Goal: Transaction & Acquisition: Purchase product/service

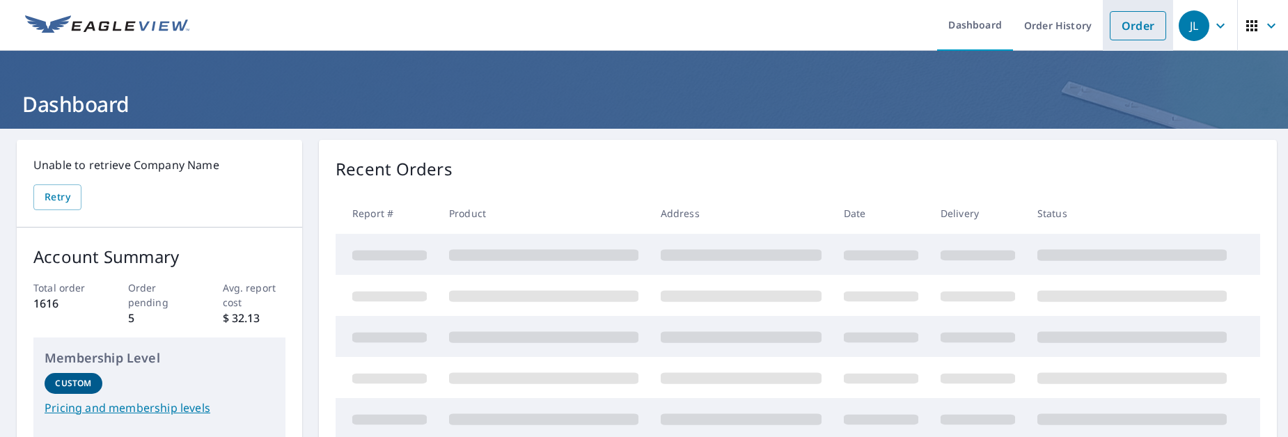
click at [1110, 21] on link "Order" at bounding box center [1138, 25] width 56 height 29
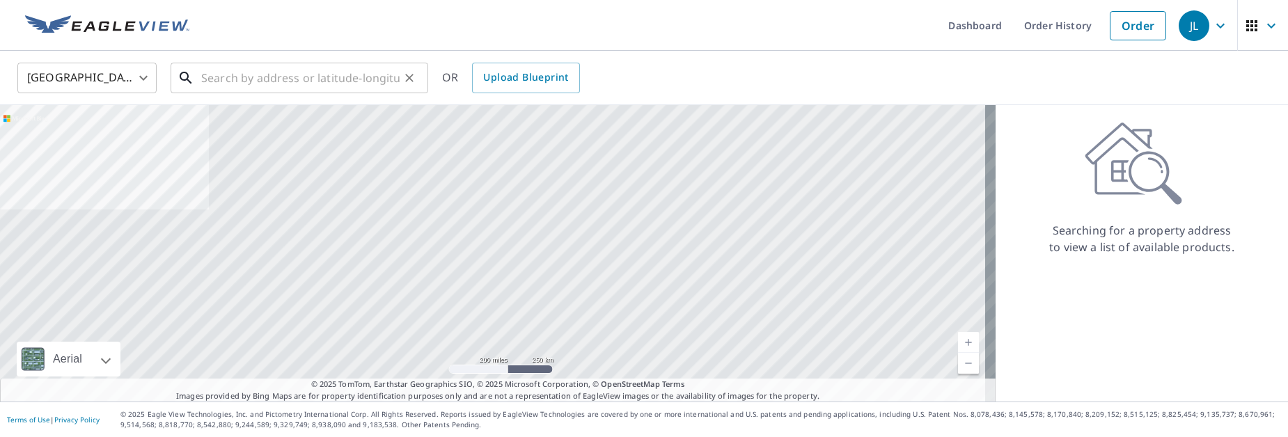
click at [244, 77] on input "text" at bounding box center [300, 77] width 198 height 39
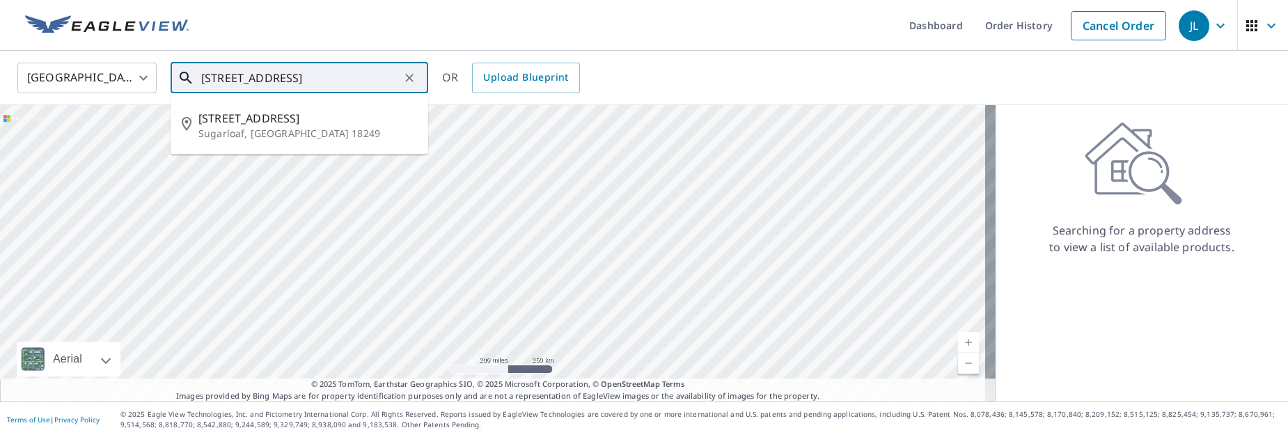
type input "[STREET_ADDRESS]"
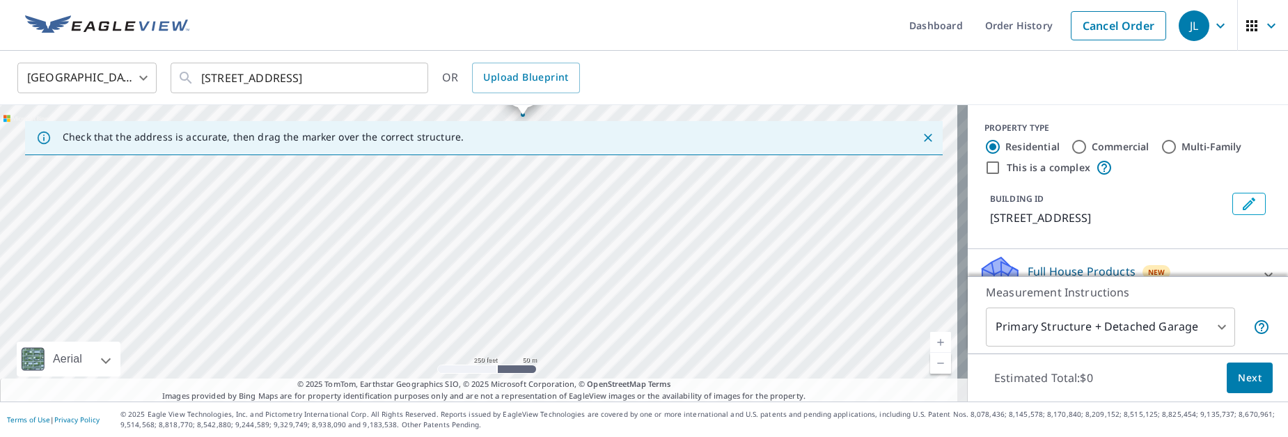
drag, startPoint x: 466, startPoint y: 290, endPoint x: 526, endPoint y: 161, distance: 142.4
click at [526, 161] on div "[STREET_ADDRESS]" at bounding box center [484, 253] width 968 height 297
drag, startPoint x: 540, startPoint y: 210, endPoint x: 536, endPoint y: 290, distance: 80.1
click at [536, 290] on div "[STREET_ADDRESS]" at bounding box center [484, 253] width 968 height 297
click at [526, 273] on div "[STREET_ADDRESS]" at bounding box center [484, 253] width 968 height 297
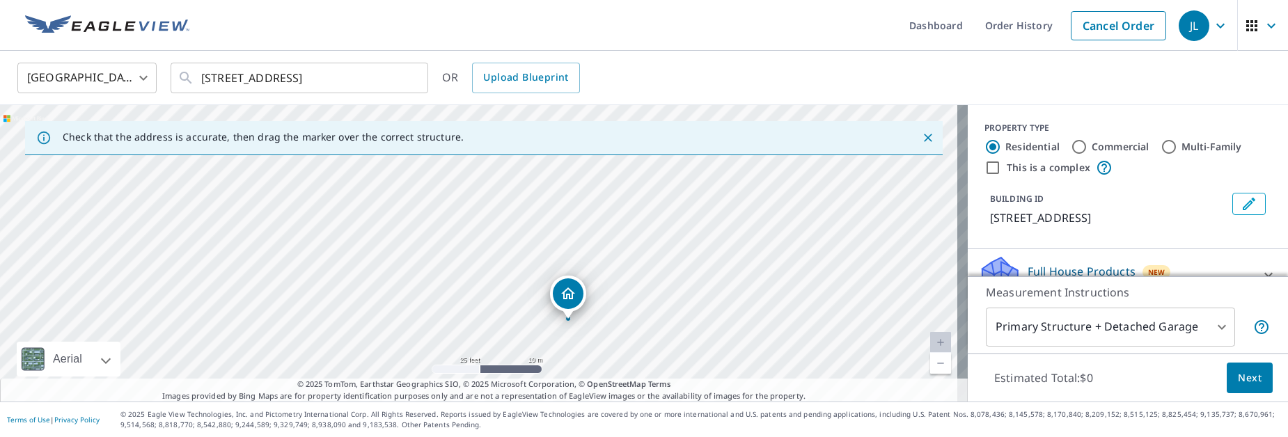
drag, startPoint x: 491, startPoint y: 220, endPoint x: 510, endPoint y: 287, distance: 69.2
click at [510, 287] on div "[STREET_ADDRESS]" at bounding box center [484, 253] width 968 height 297
drag, startPoint x: 564, startPoint y: 289, endPoint x: 511, endPoint y: 178, distance: 122.7
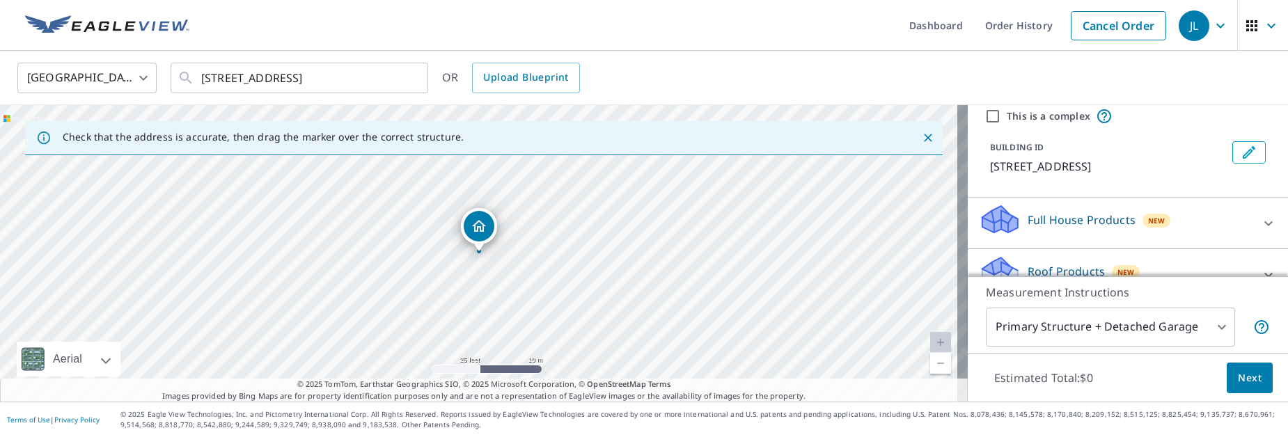
scroll to position [70, 0]
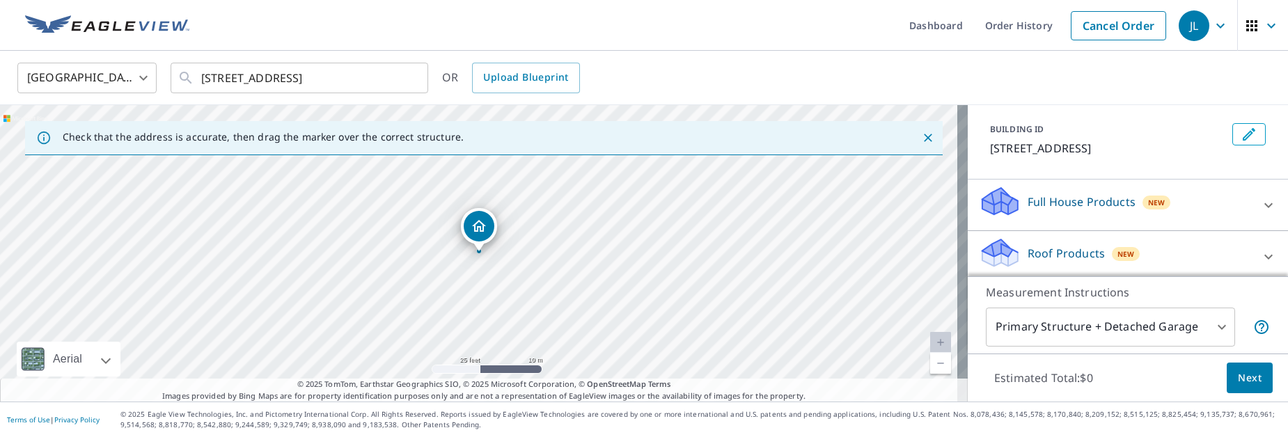
click at [1046, 255] on p "Roof Products" at bounding box center [1066, 253] width 77 height 17
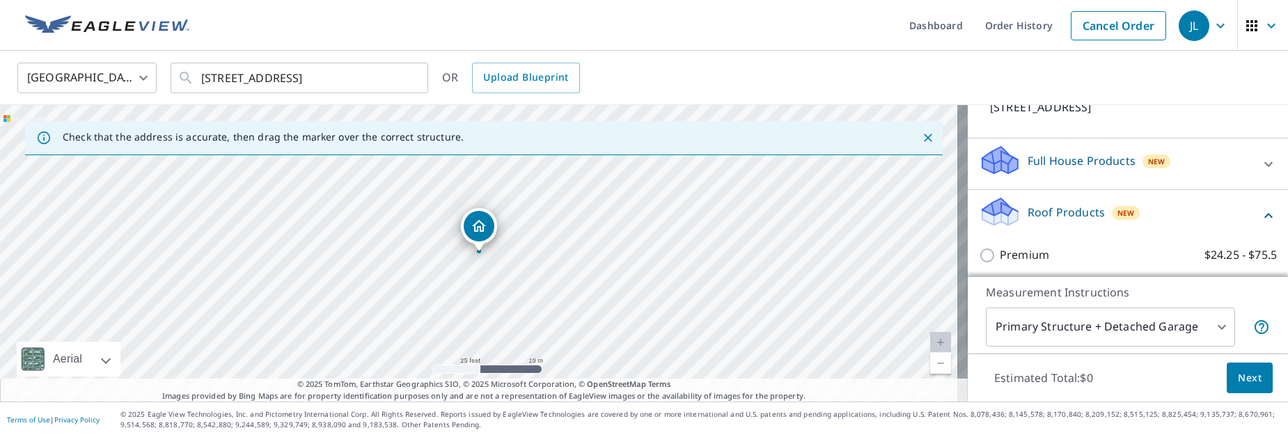
scroll to position [209, 0]
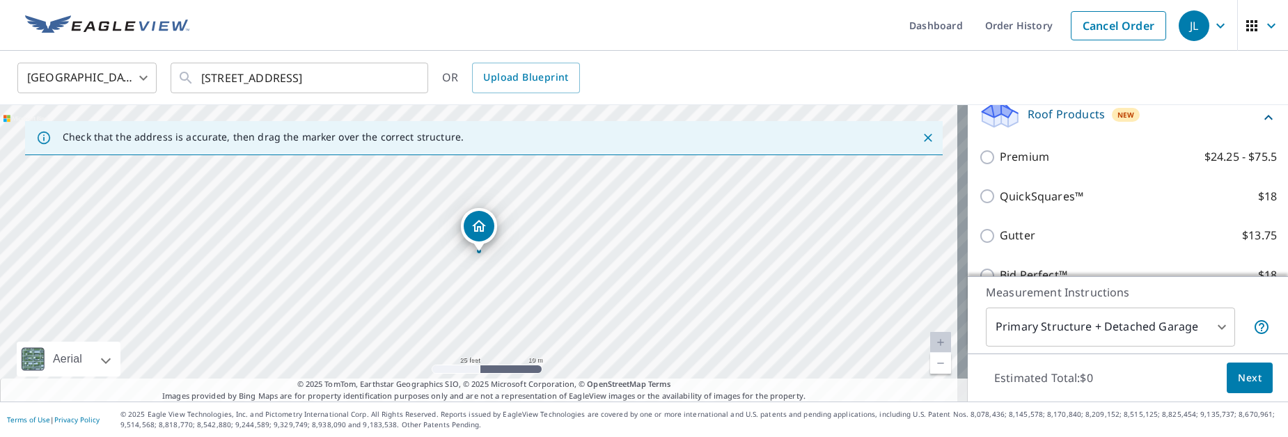
click at [1008, 158] on p "Premium" at bounding box center [1024, 156] width 49 height 17
click at [1000, 158] on input "Premium $24.25 - $75.5" at bounding box center [989, 157] width 21 height 17
checkbox input "true"
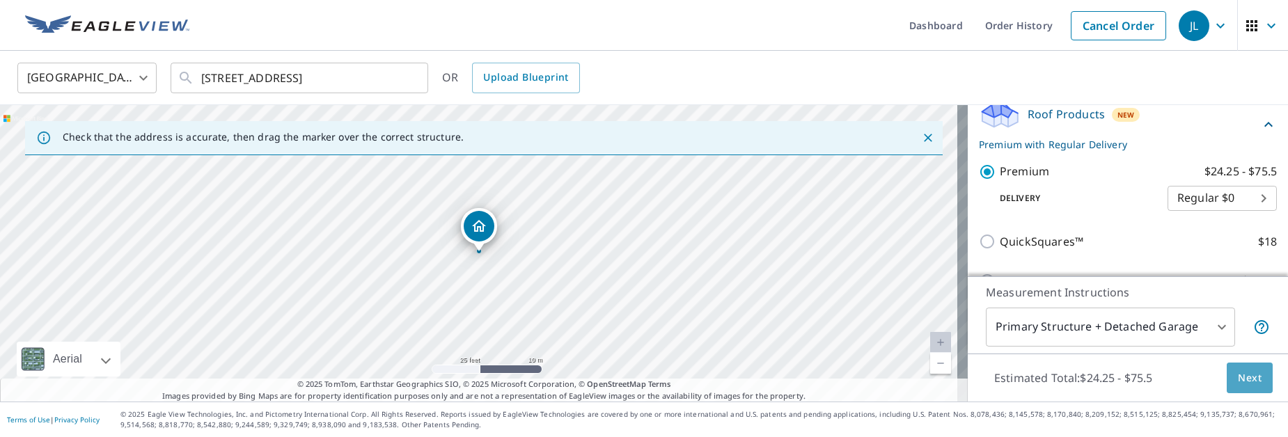
click at [1238, 377] on span "Next" at bounding box center [1250, 378] width 24 height 17
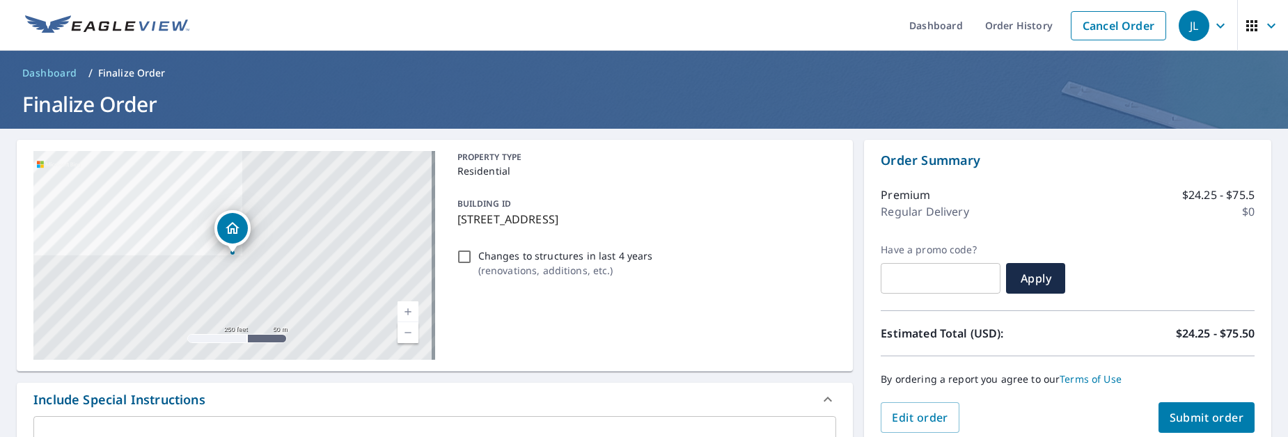
click at [1207, 415] on span "Submit order" at bounding box center [1207, 417] width 74 height 15
checkbox input "true"
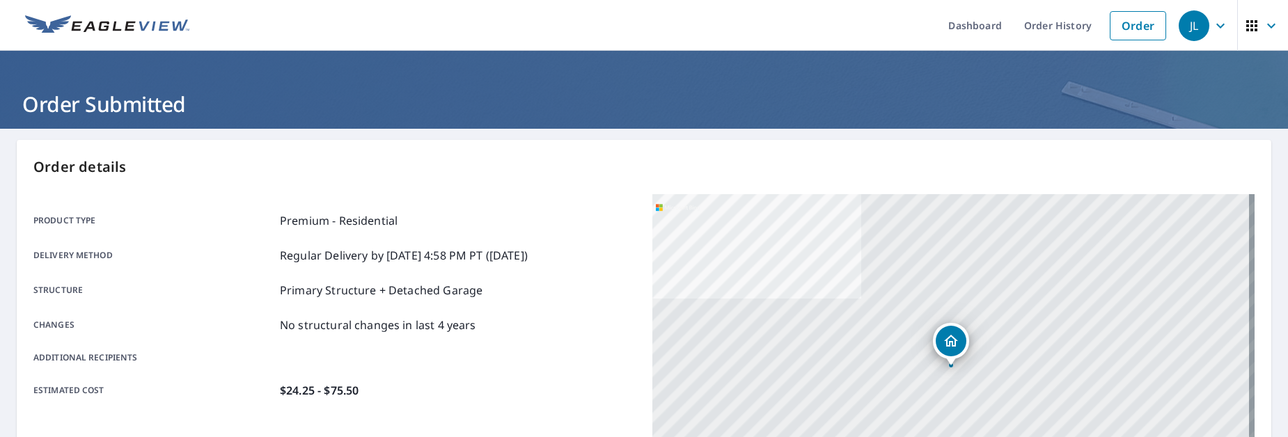
click at [938, 381] on div "[STREET_ADDRESS]" at bounding box center [953, 368] width 602 height 348
